Goal: Transaction & Acquisition: Purchase product/service

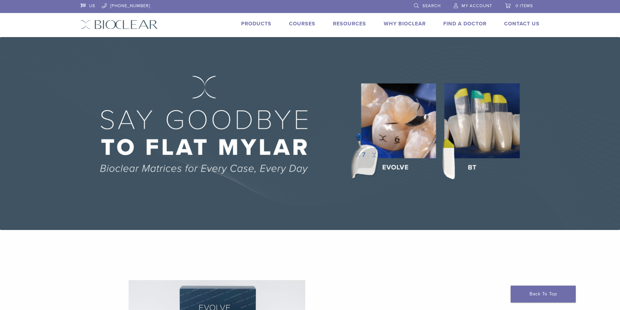
click at [476, 7] on span "My Account" at bounding box center [477, 5] width 31 height 5
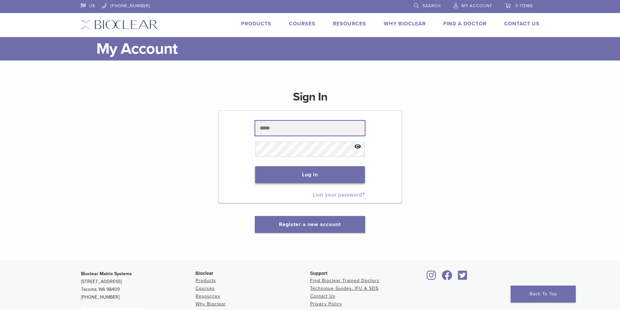
type input "**********"
click at [304, 174] on button "Log in" at bounding box center [310, 174] width 110 height 17
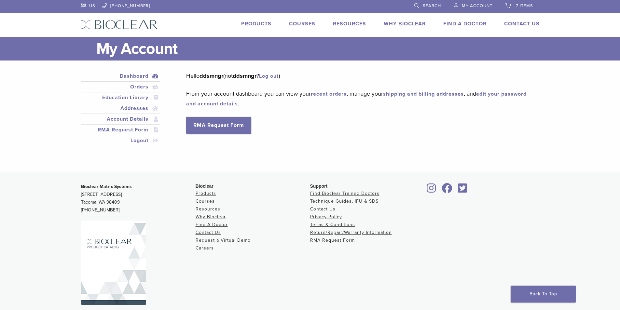
click at [517, 3] on link "7 items" at bounding box center [520, 5] width 28 height 10
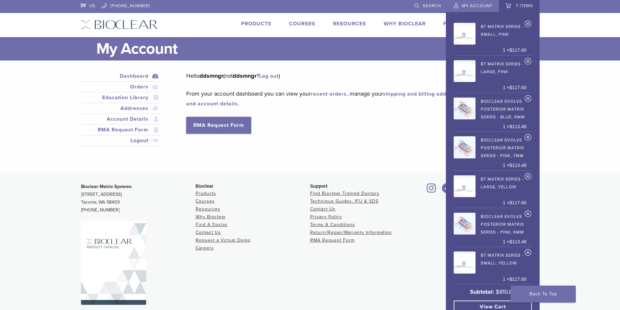
click at [488, 305] on link "View cart" at bounding box center [493, 307] width 78 height 12
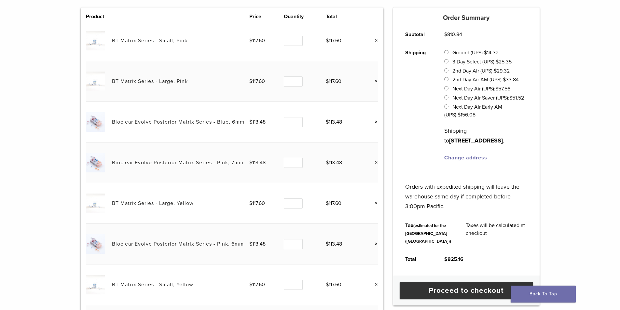
scroll to position [98, 0]
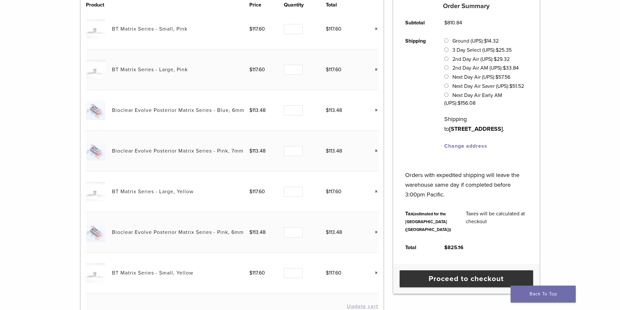
click at [376, 150] on link "×" at bounding box center [374, 151] width 8 height 8
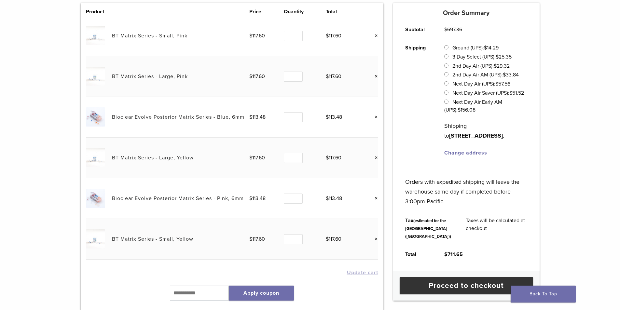
scroll to position [155, 0]
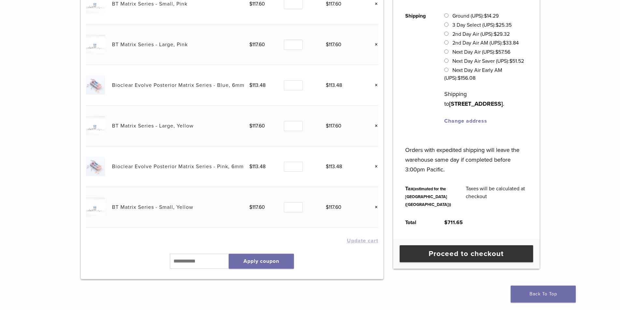
click at [377, 167] on link "×" at bounding box center [374, 167] width 8 height 8
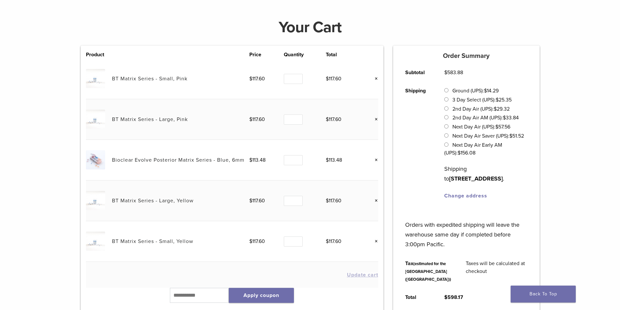
scroll to position [57, 0]
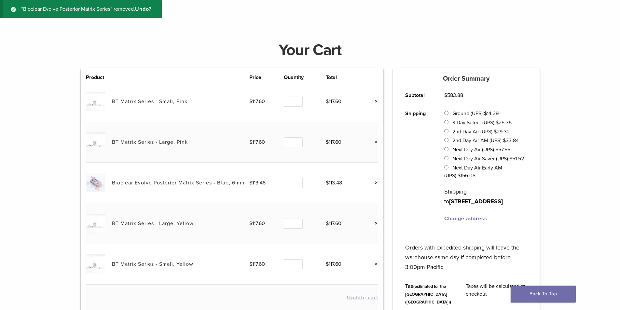
click at [375, 182] on link "×" at bounding box center [374, 183] width 8 height 8
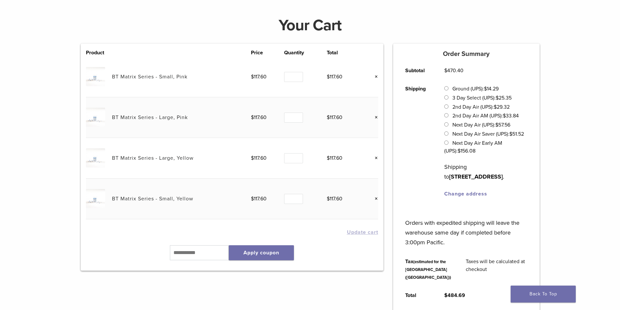
scroll to position [90, 0]
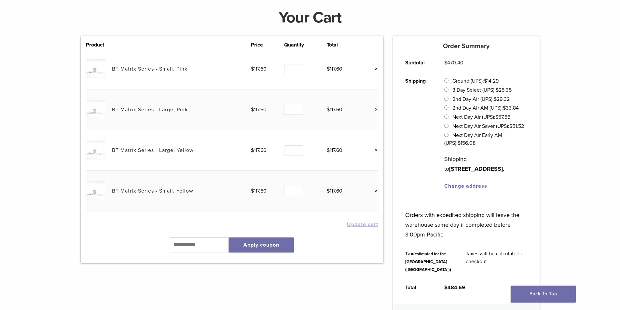
click at [376, 191] on link "×" at bounding box center [374, 191] width 8 height 8
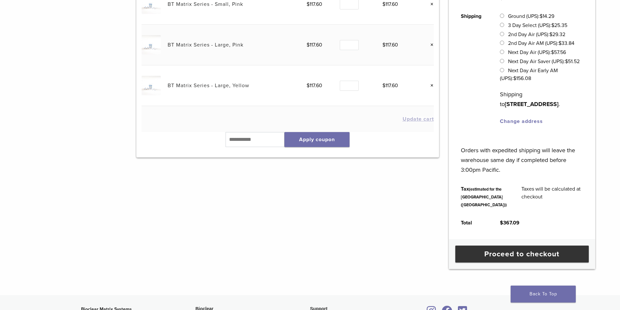
scroll to position [163, 0]
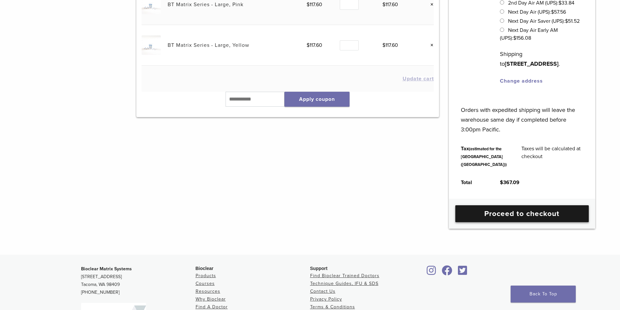
click at [507, 222] on link "Proceed to checkout" at bounding box center [523, 213] width 134 height 17
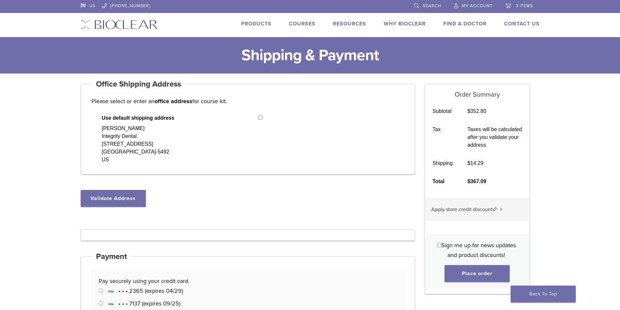
select select "**"
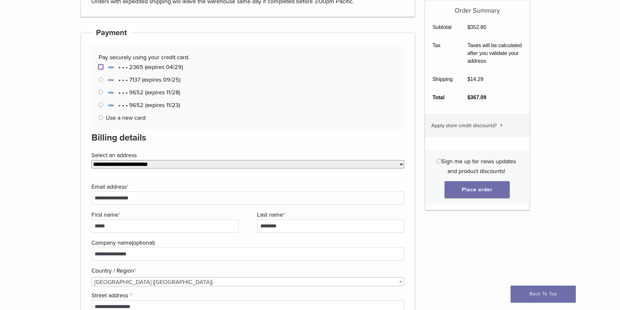
scroll to position [195, 0]
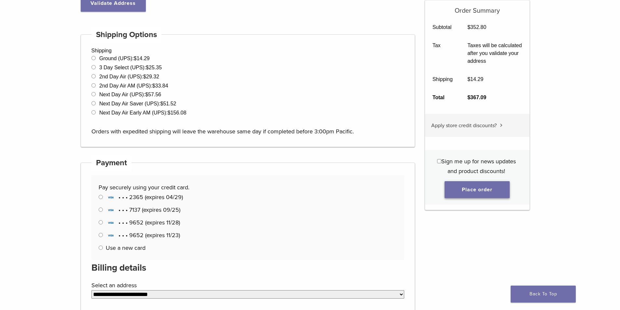
click at [481, 189] on button "Place order" at bounding box center [477, 189] width 65 height 17
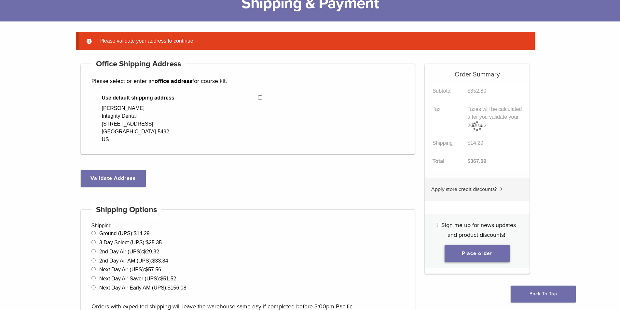
scroll to position [51, 0]
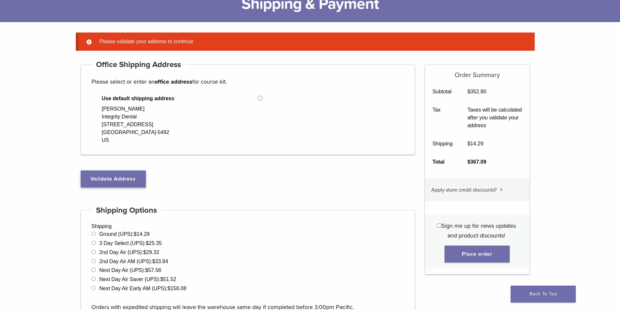
click at [110, 181] on button "Validate Address" at bounding box center [113, 179] width 65 height 17
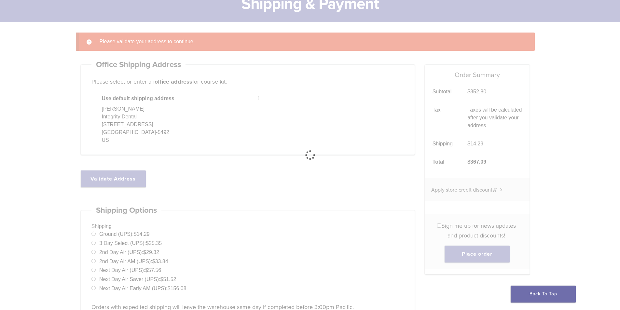
select select "**"
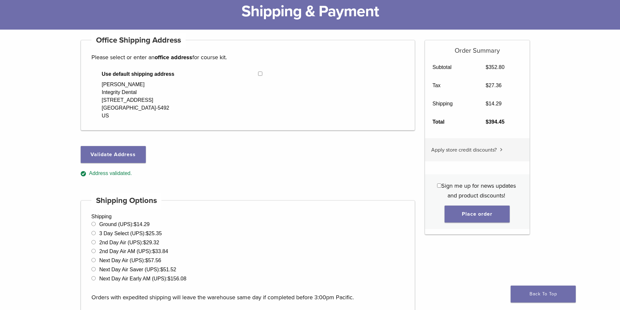
scroll to position [163, 0]
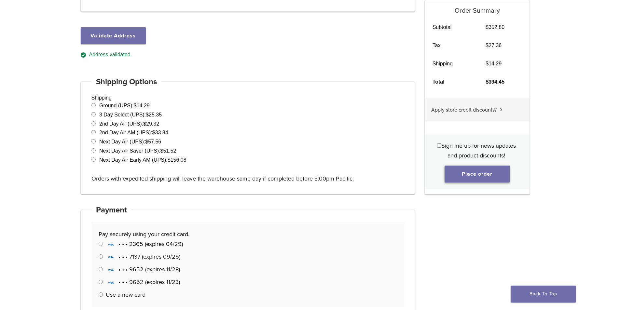
click at [492, 178] on button "Place order" at bounding box center [477, 174] width 65 height 17
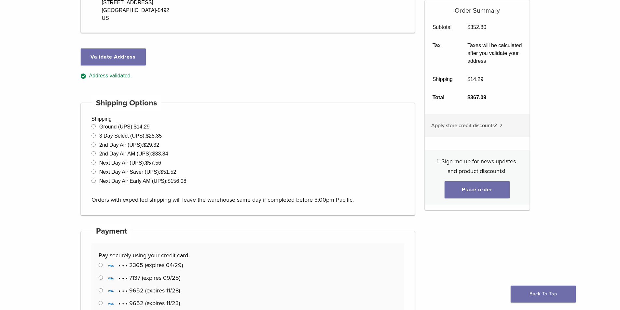
scroll to position [214, 0]
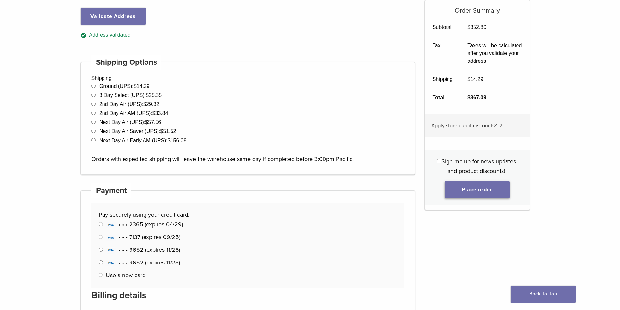
click at [461, 194] on button "Place order" at bounding box center [477, 189] width 65 height 17
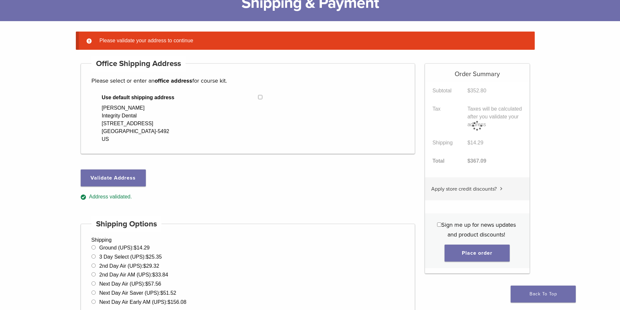
scroll to position [51, 0]
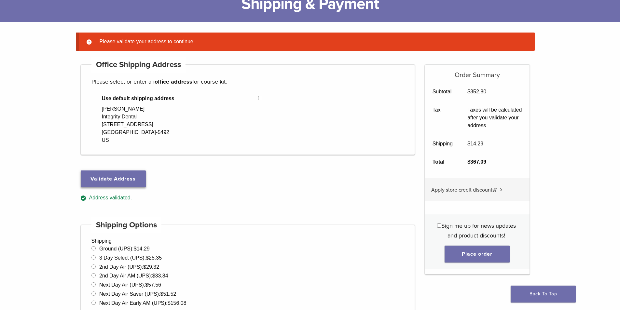
click at [128, 181] on button "Validate Address" at bounding box center [113, 179] width 65 height 17
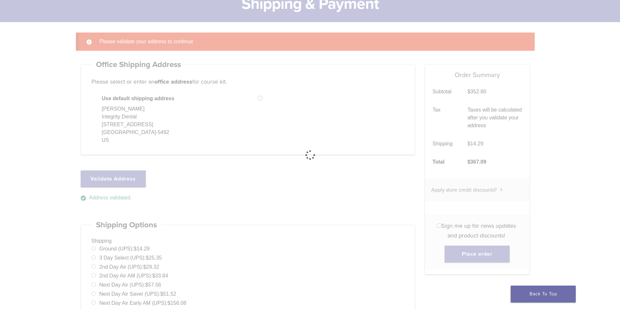
select select "**"
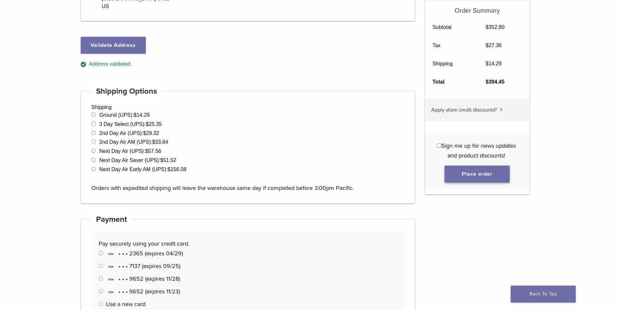
scroll to position [182, 0]
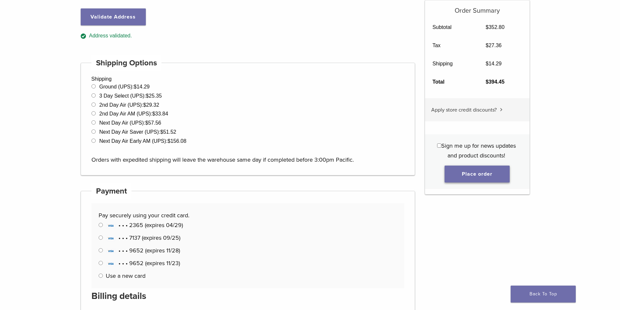
click at [485, 175] on button "Place order" at bounding box center [477, 174] width 65 height 17
